Goal: Task Accomplishment & Management: Use online tool/utility

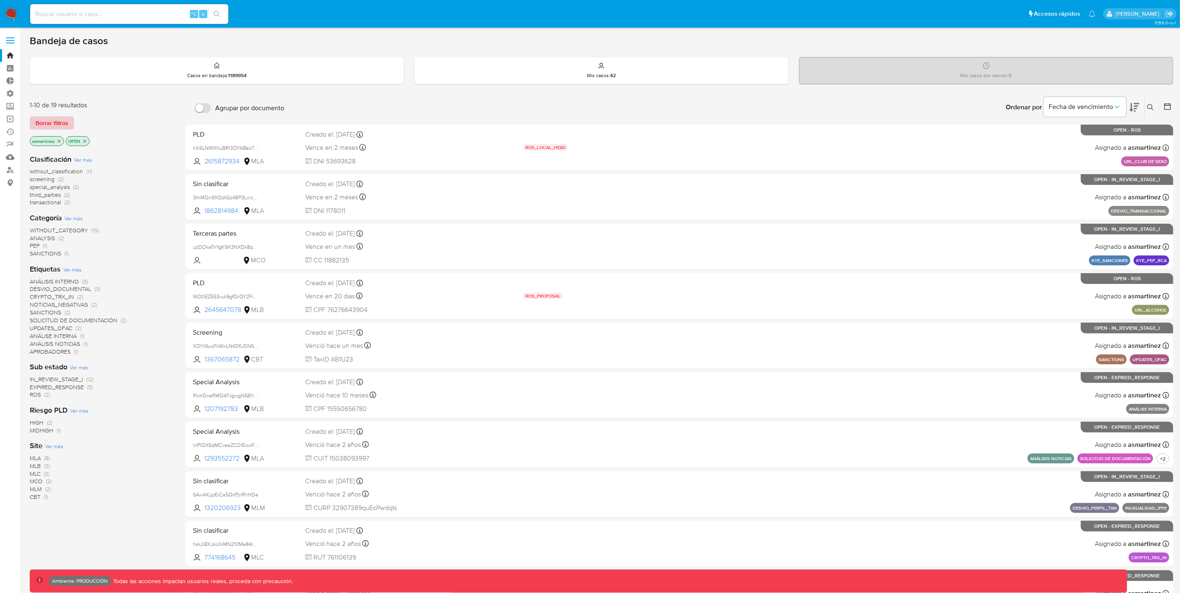
click at [58, 124] on span "Borrar filtros" at bounding box center [52, 123] width 33 height 12
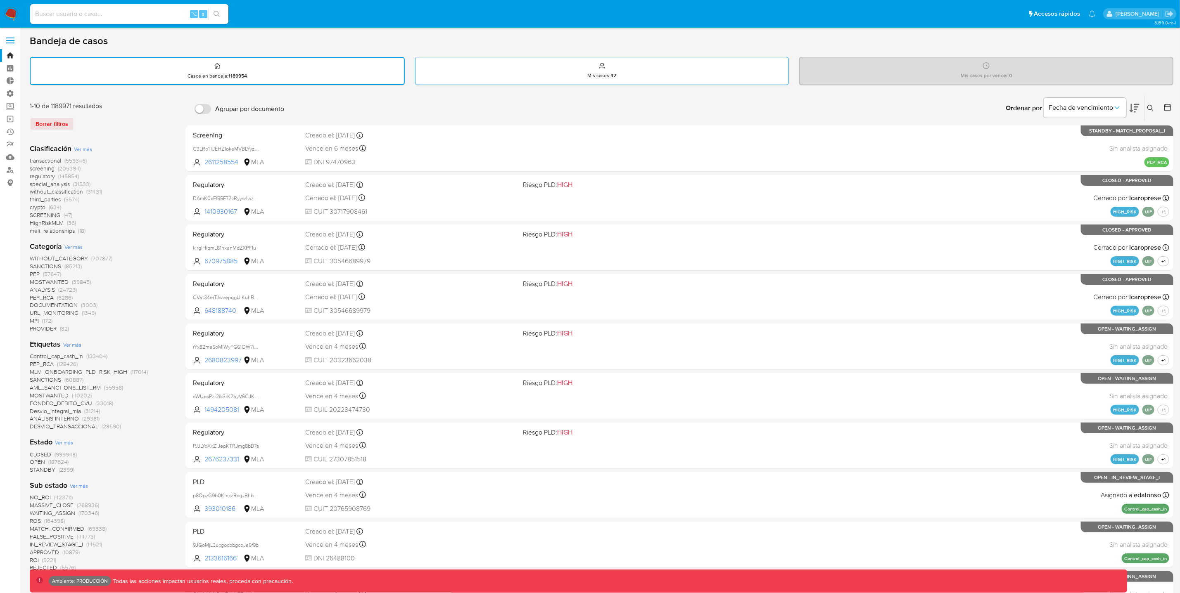
click at [551, 73] on div "Mis casos : 42" at bounding box center [601, 70] width 373 height 26
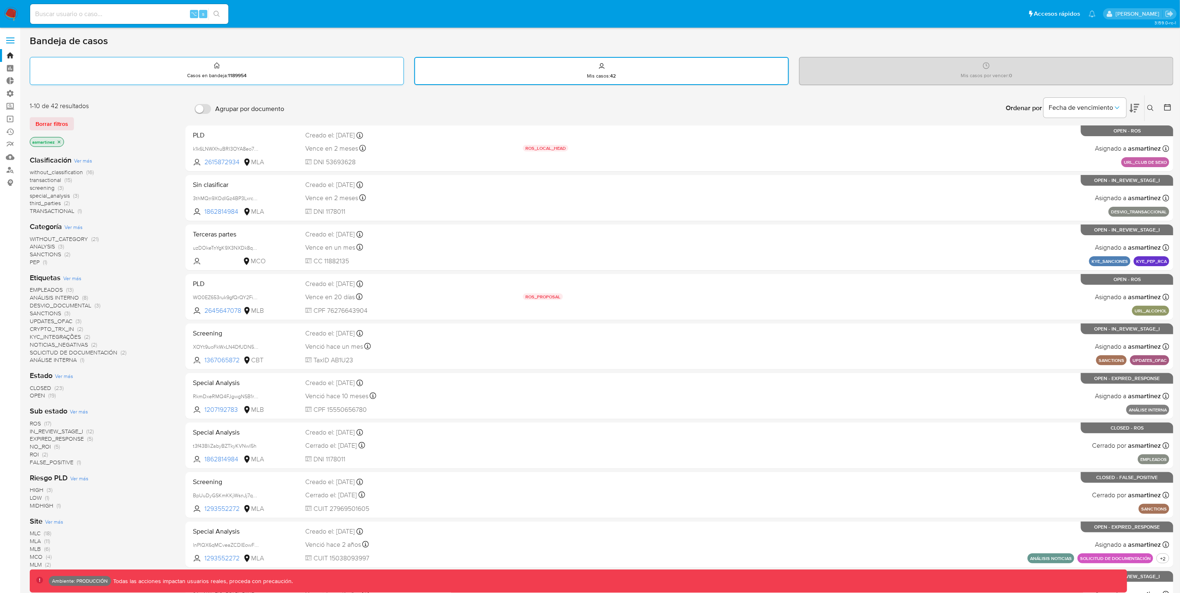
click at [265, 75] on div "Casos en bandeja : 1189954" at bounding box center [216, 70] width 373 height 26
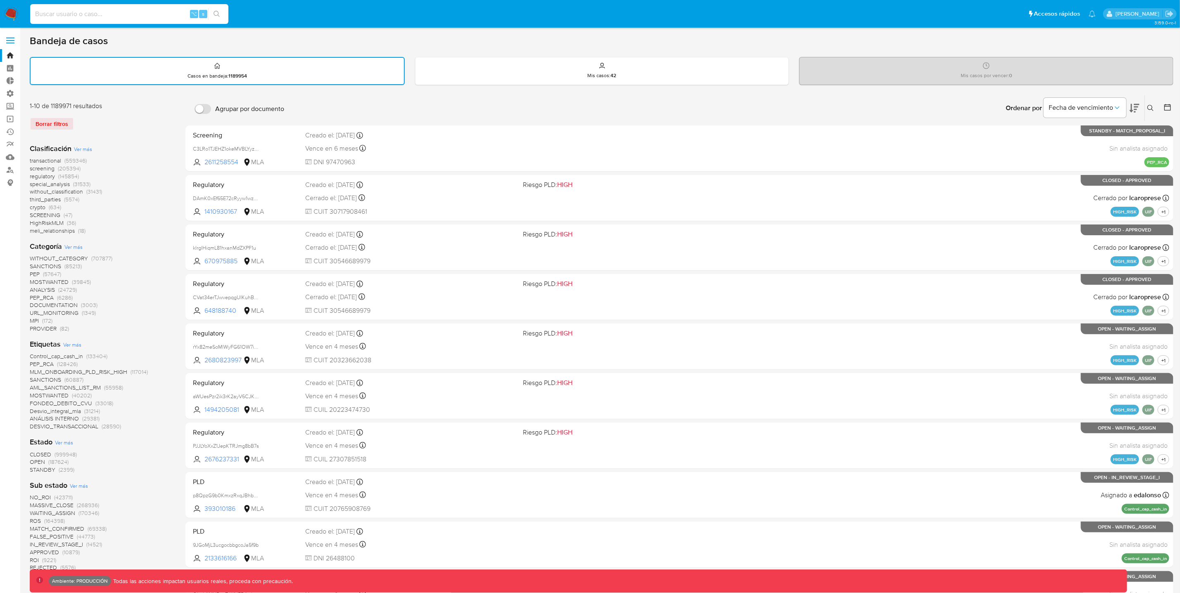
click at [143, 14] on input at bounding box center [129, 14] width 198 height 11
paste input "CeWUAM5Um7TcZqKpAMQtk22i"
type input "CeWUAM5Um7TcZqKpAMQtk22i"
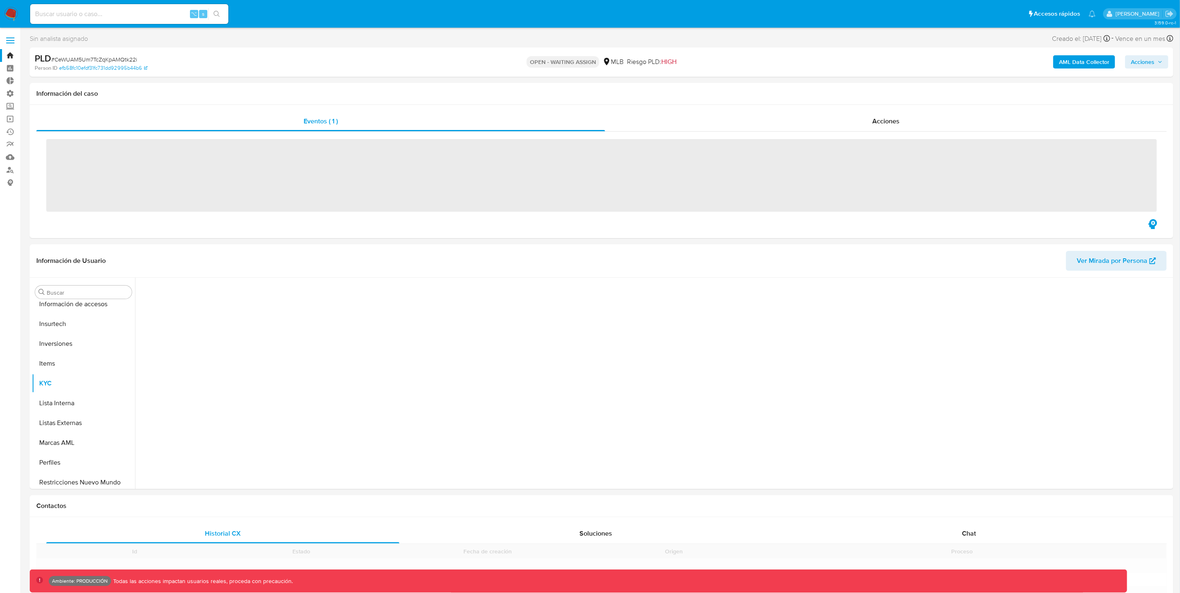
scroll to position [388, 0]
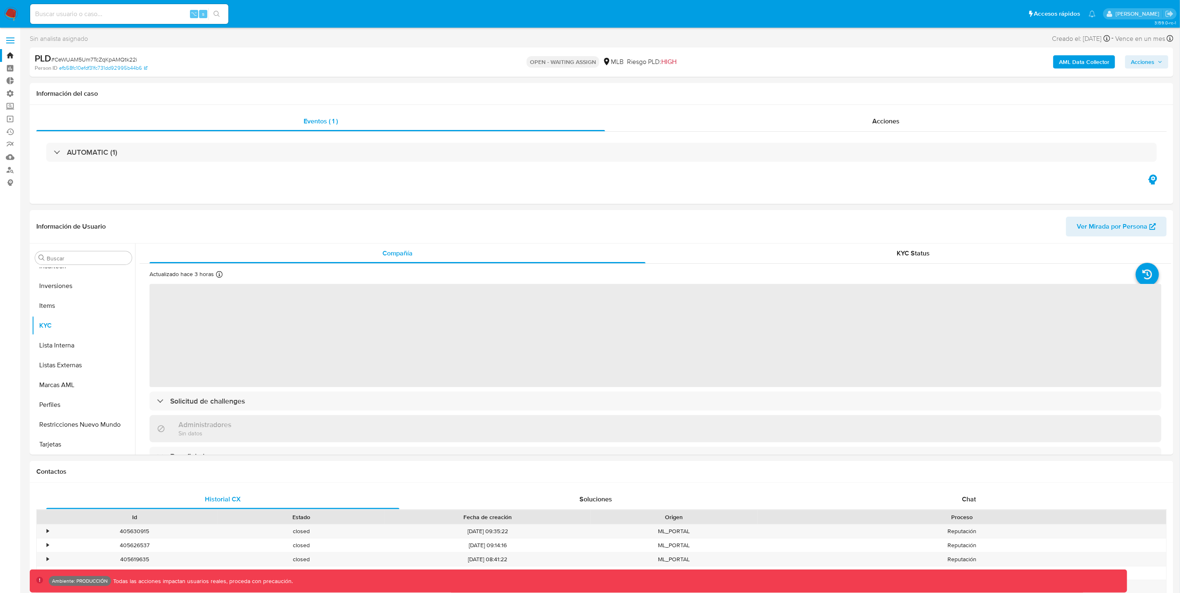
select select "10"
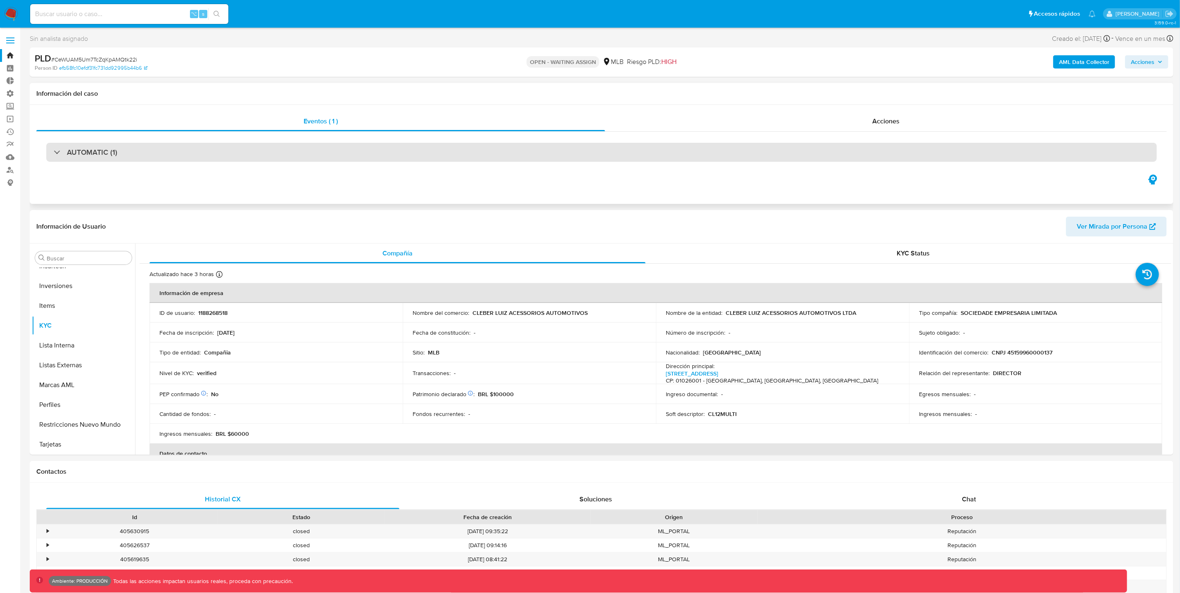
click at [56, 152] on div "AUTOMATIC (1)" at bounding box center [86, 152] width 64 height 9
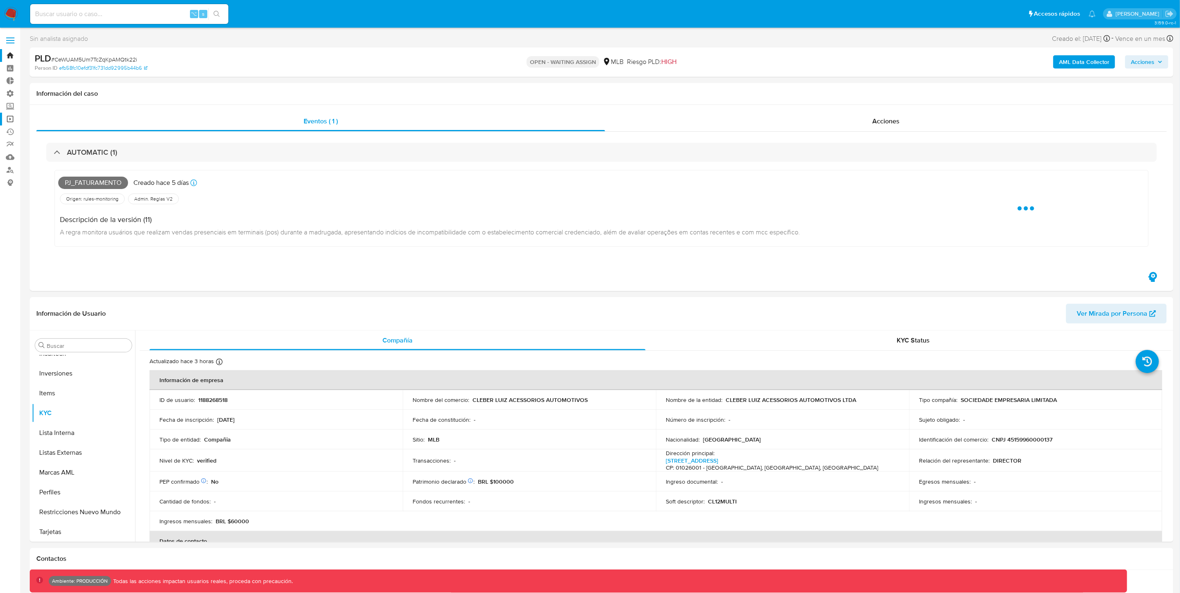
click at [11, 118] on link "Operaciones masivas" at bounding box center [49, 119] width 98 height 13
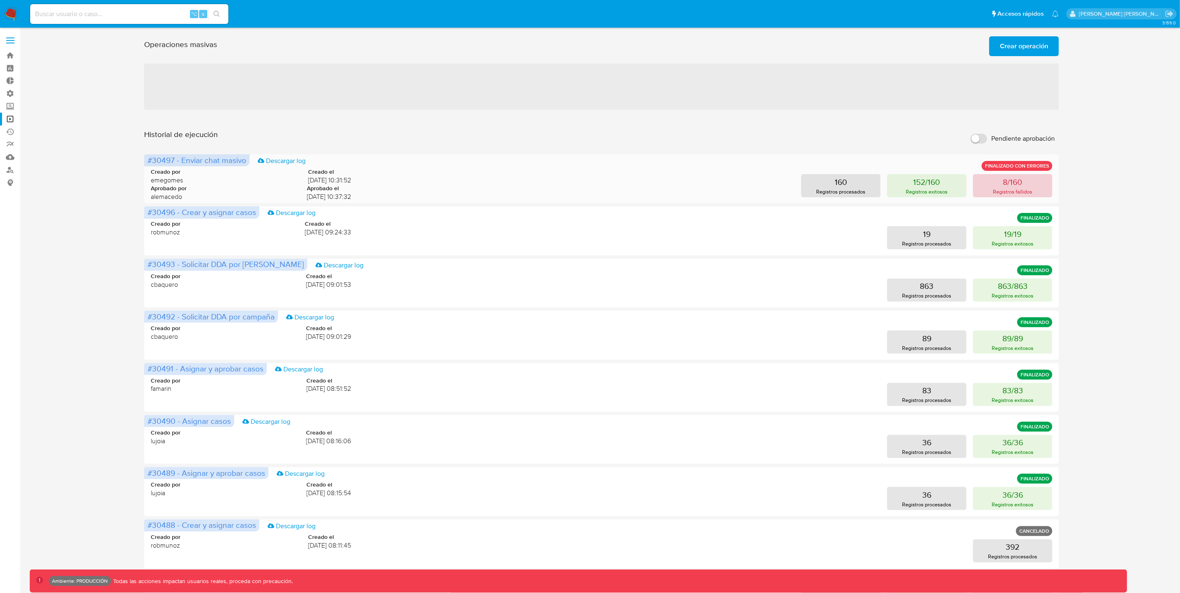
click at [1013, 187] on p "8/160" at bounding box center [1012, 182] width 19 height 12
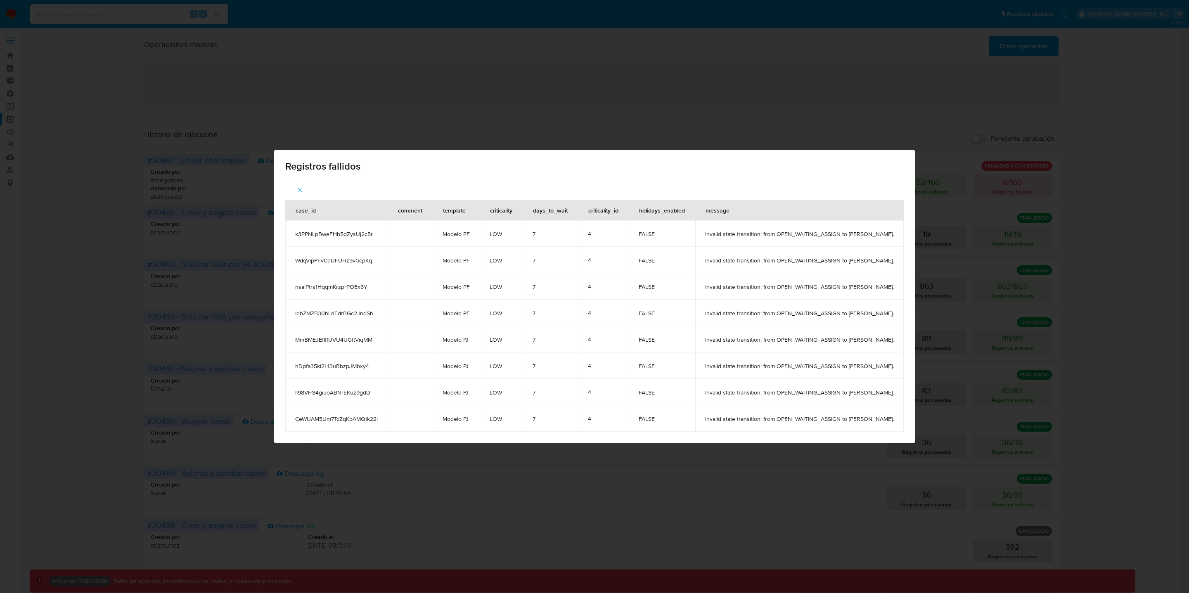
click at [844, 150] on div "Registros fallidos" at bounding box center [595, 165] width 642 height 30
drag, startPoint x: 688, startPoint y: 420, endPoint x: 762, endPoint y: 421, distance: 73.1
click at [762, 421] on span "Invalid state transition: from OPEN_WAITING_ASSIGN to STANDBY_WAITING_RESPONSE." at bounding box center [799, 418] width 189 height 7
click at [811, 420] on span "Invalid state transition: from OPEN_WAITING_ASSIGN to STANDBY_WAITING_RESPONSE." at bounding box center [799, 418] width 189 height 7
click at [892, 421] on span "Invalid state transition: from OPEN_WAITING_ASSIGN to STANDBY_WAITING_RESPONSE." at bounding box center [799, 418] width 189 height 7
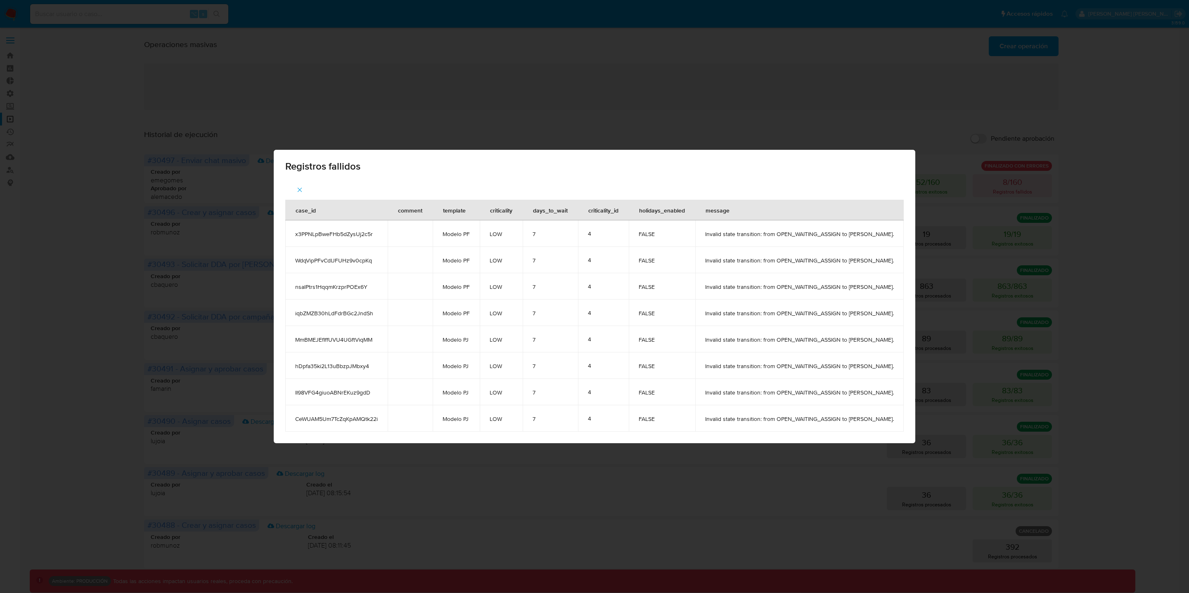
click at [296, 188] on icon "button" at bounding box center [299, 189] width 7 height 7
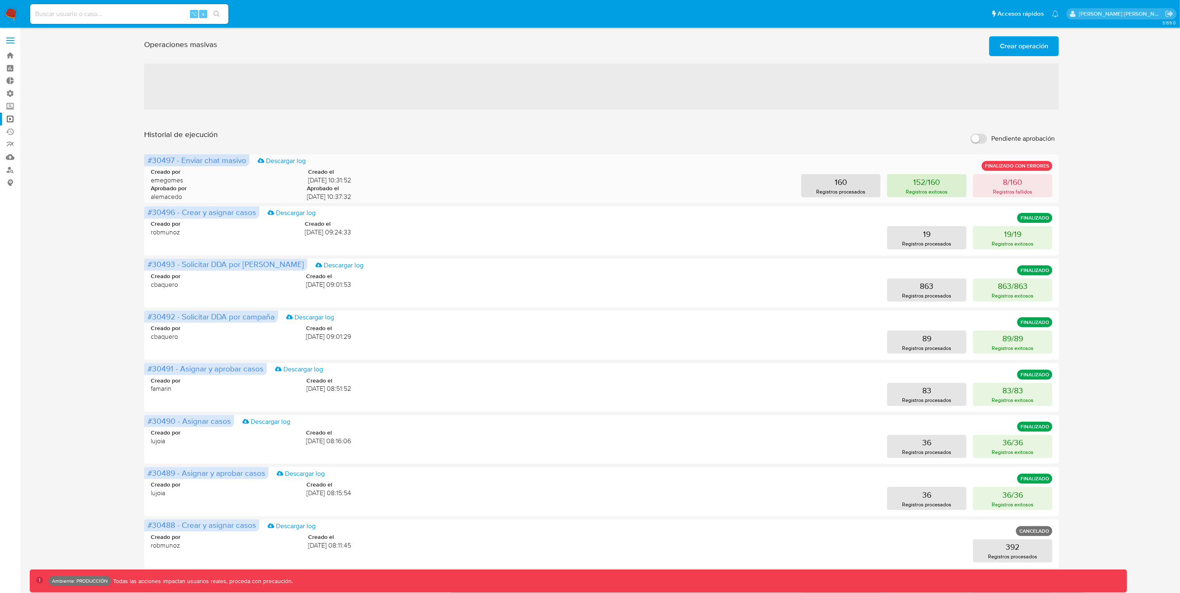
click at [925, 189] on p "Registros exitosos" at bounding box center [927, 192] width 42 height 8
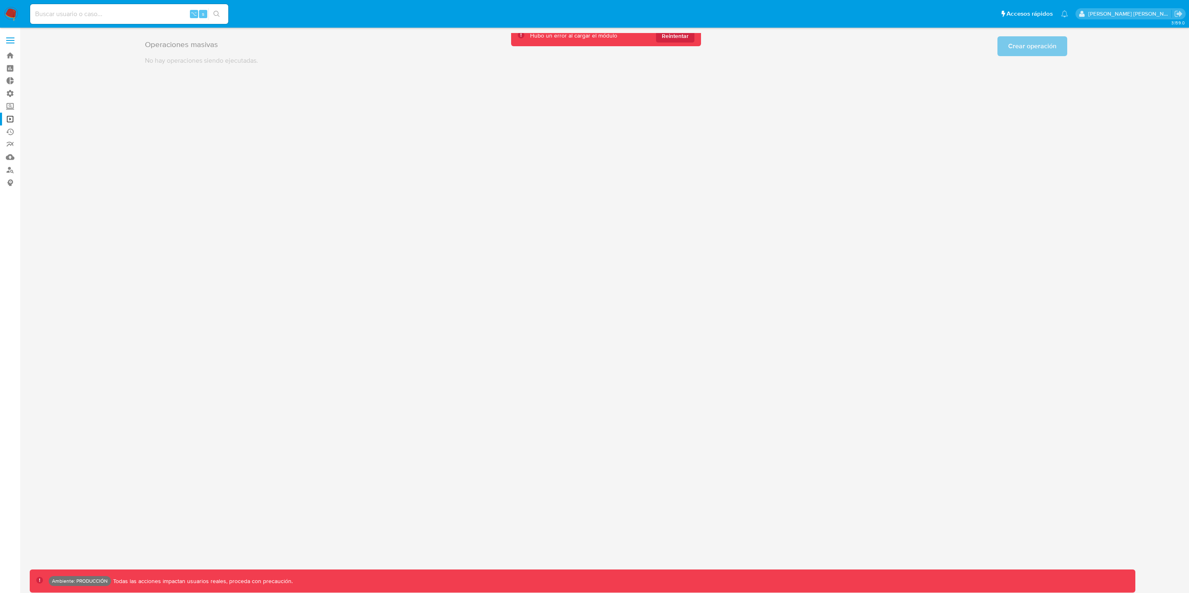
click at [346, 59] on div "Operaciones masivas Crear operación Sólo puede haber hasta un máximo de 5 opera…" at bounding box center [606, 49] width 1153 height 32
click at [7, 119] on link "Operaciones masivas" at bounding box center [49, 119] width 98 height 13
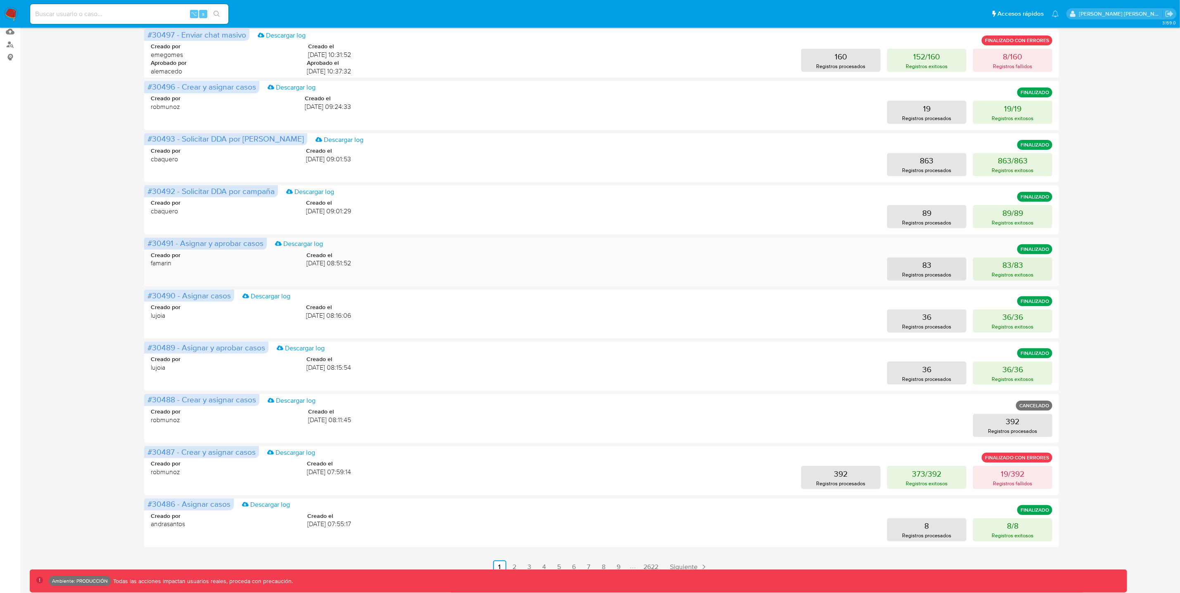
scroll to position [125, 0]
